Goal: Find specific page/section: Find specific page/section

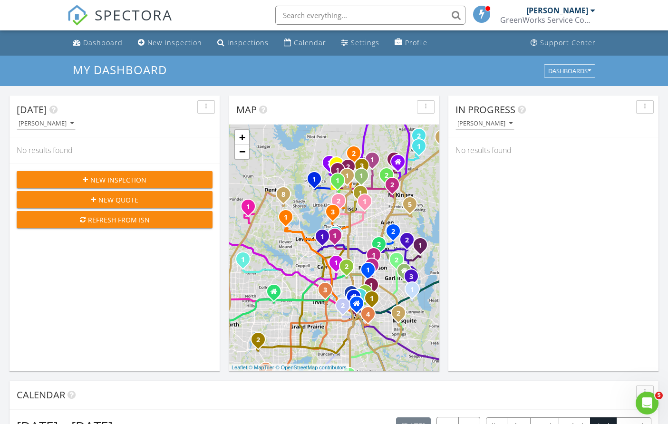
click at [407, 14] on input "text" at bounding box center [370, 15] width 190 height 19
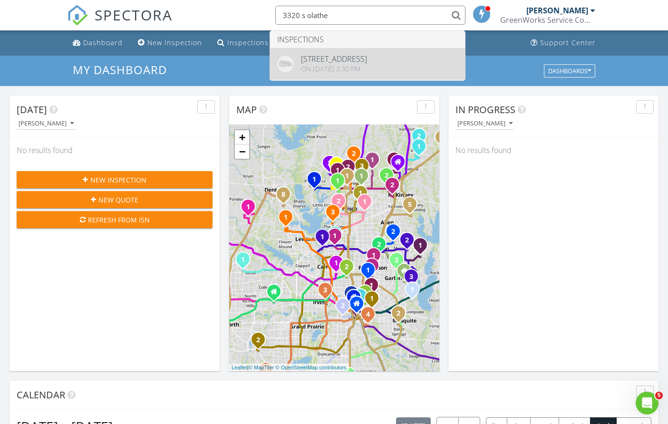
type input "3320 s olathe"
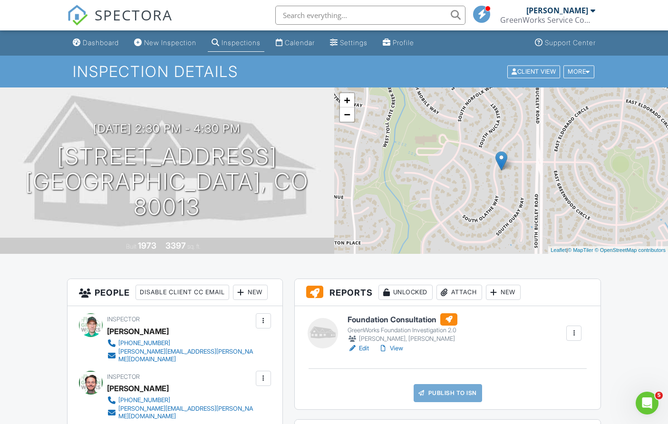
click at [391, 321] on h6 "Foundation Consultation" at bounding box center [402, 319] width 110 height 12
